Goal: Use online tool/utility: Utilize a website feature to perform a specific function

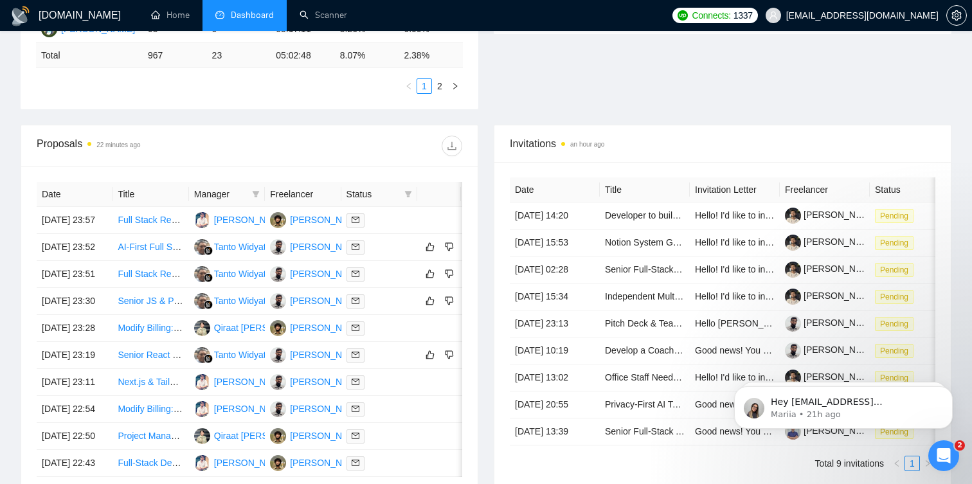
scroll to position [403, 0]
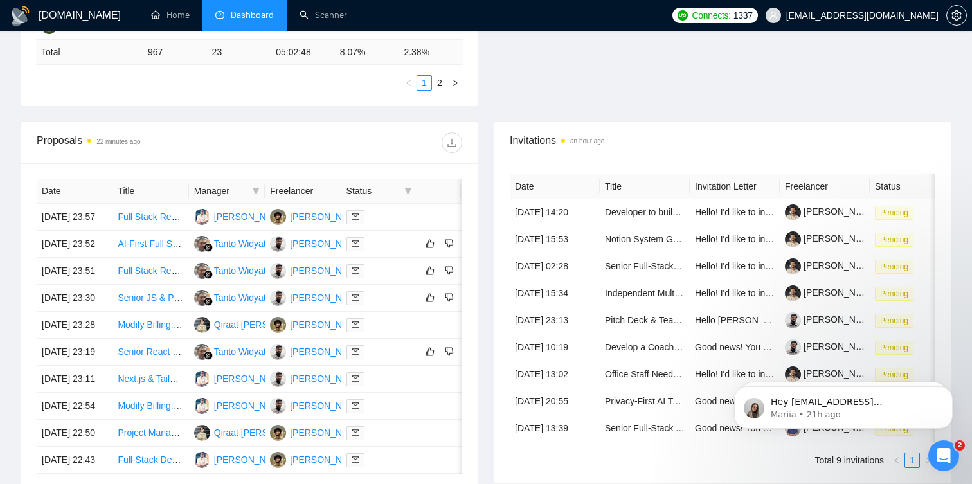
click at [77, 192] on th "Date" at bounding box center [75, 191] width 76 height 25
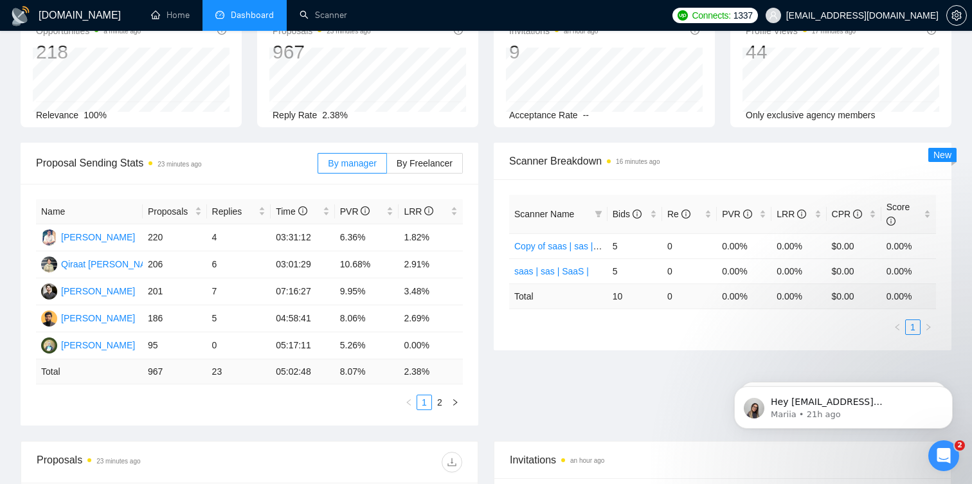
scroll to position [94, 0]
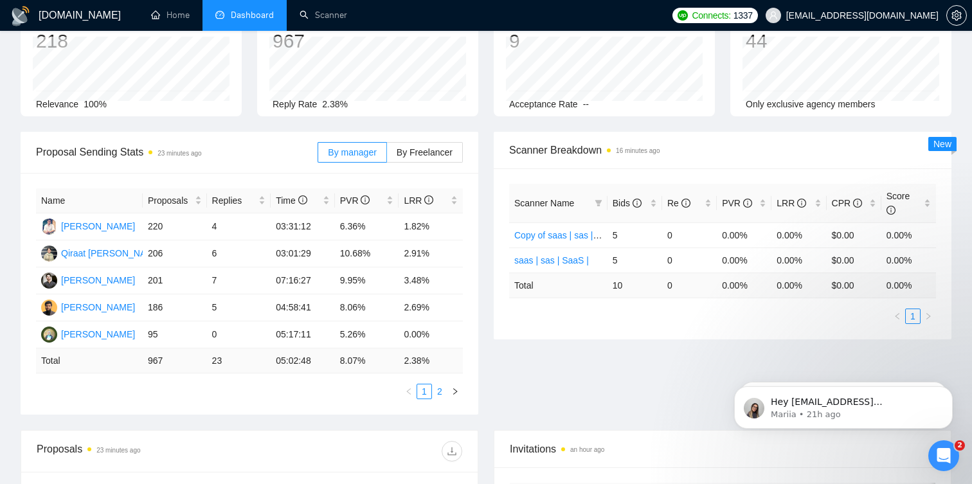
click at [440, 390] on link "2" at bounding box center [440, 391] width 14 height 14
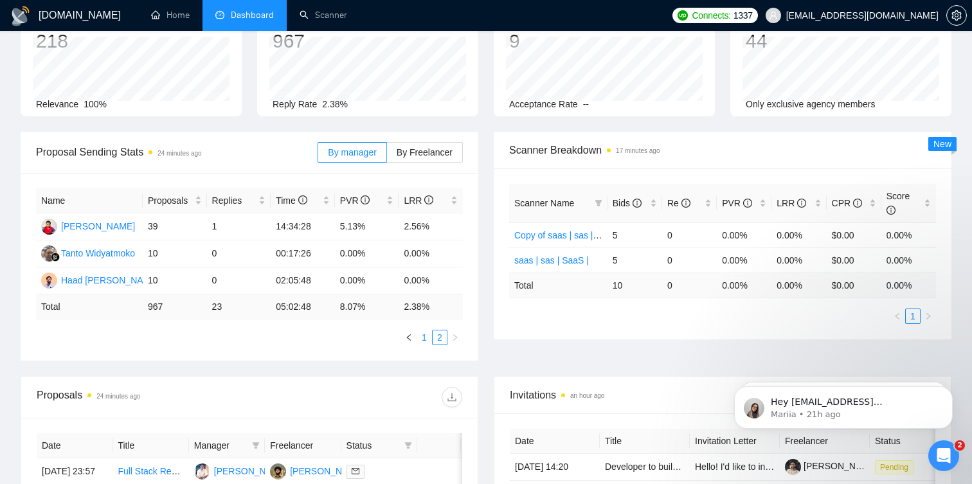
click at [424, 338] on link "1" at bounding box center [424, 337] width 14 height 14
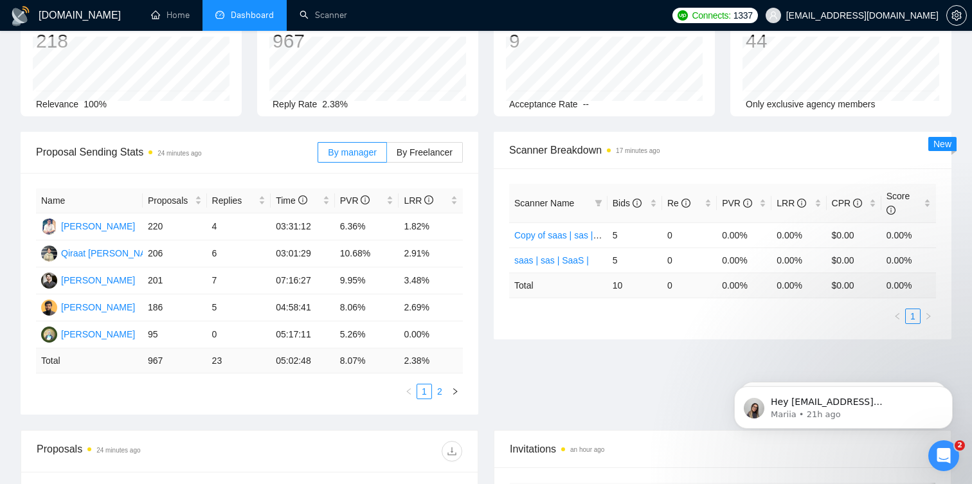
click at [440, 394] on link "2" at bounding box center [440, 391] width 14 height 14
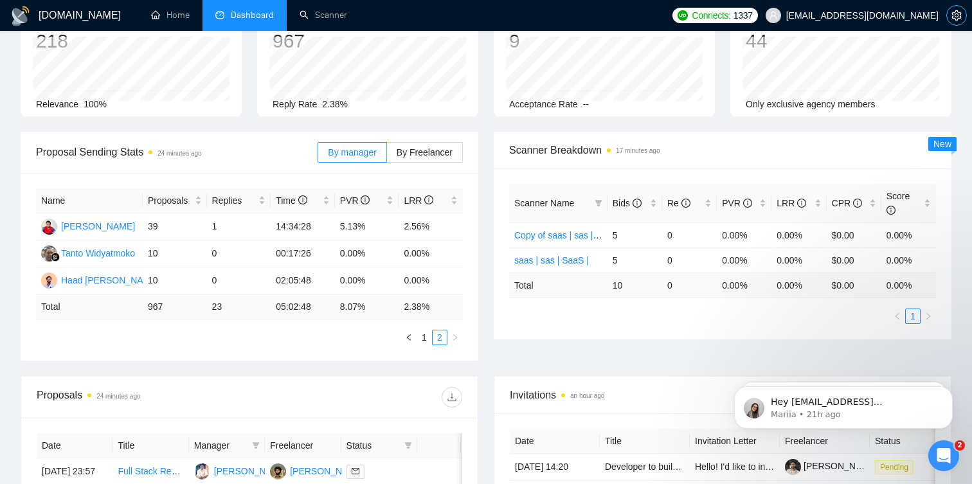
click at [956, 18] on icon "setting" at bounding box center [956, 15] width 10 height 10
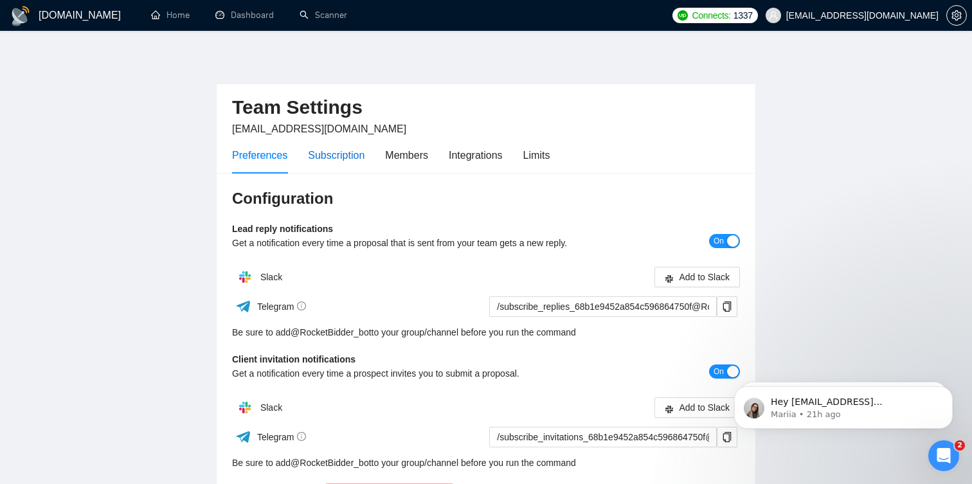
click at [343, 148] on div "Subscription" at bounding box center [336, 155] width 57 height 16
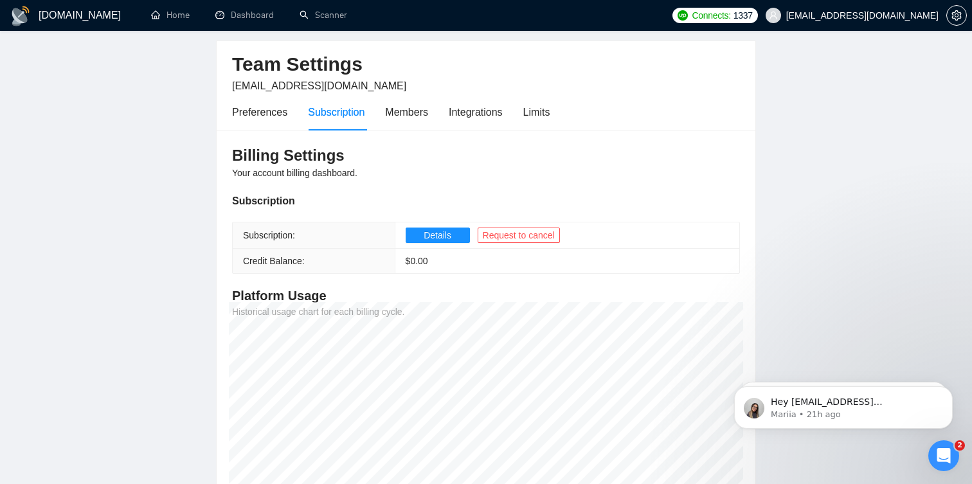
scroll to position [49, 0]
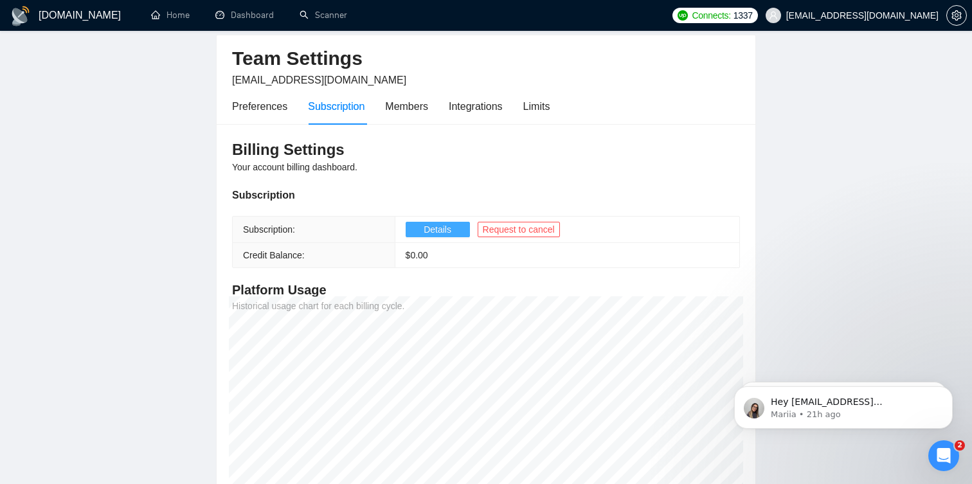
click at [439, 231] on span "Details" at bounding box center [438, 229] width 28 height 14
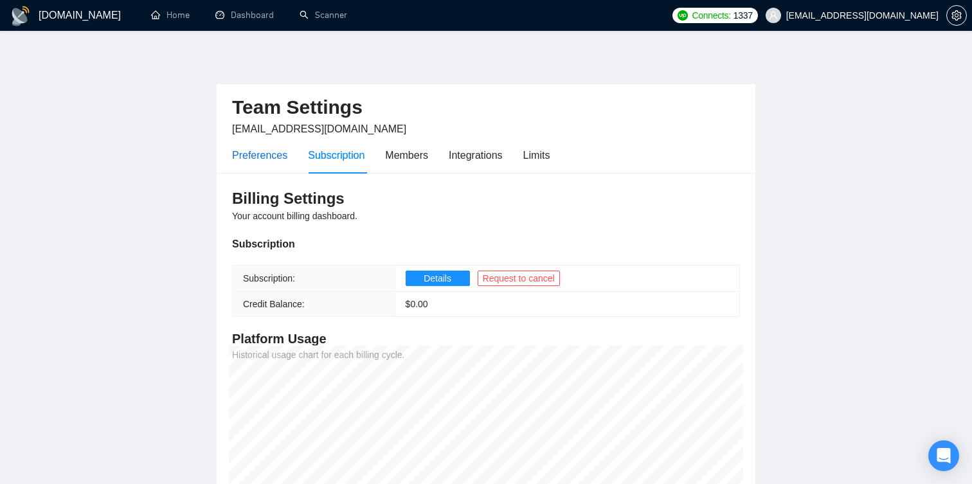
click at [266, 150] on div "Preferences" at bounding box center [259, 155] width 55 height 16
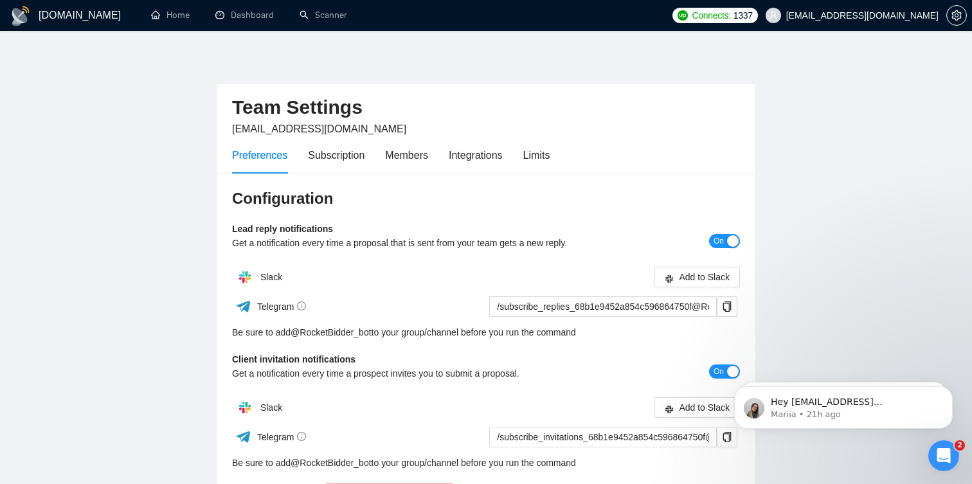
click at [73, 16] on h1 "[DOMAIN_NAME]" at bounding box center [80, 15] width 82 height 31
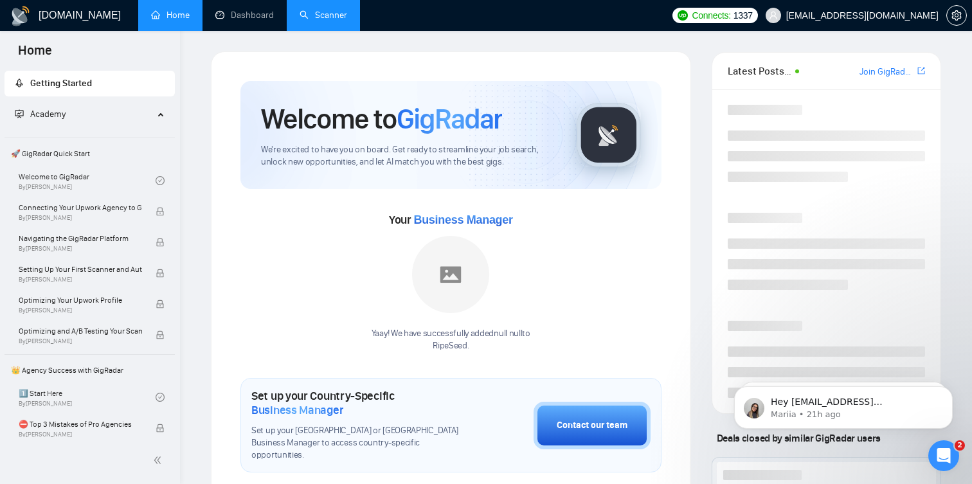
click at [334, 13] on link "Scanner" at bounding box center [324, 15] width 48 height 11
